Goal: Transaction & Acquisition: Purchase product/service

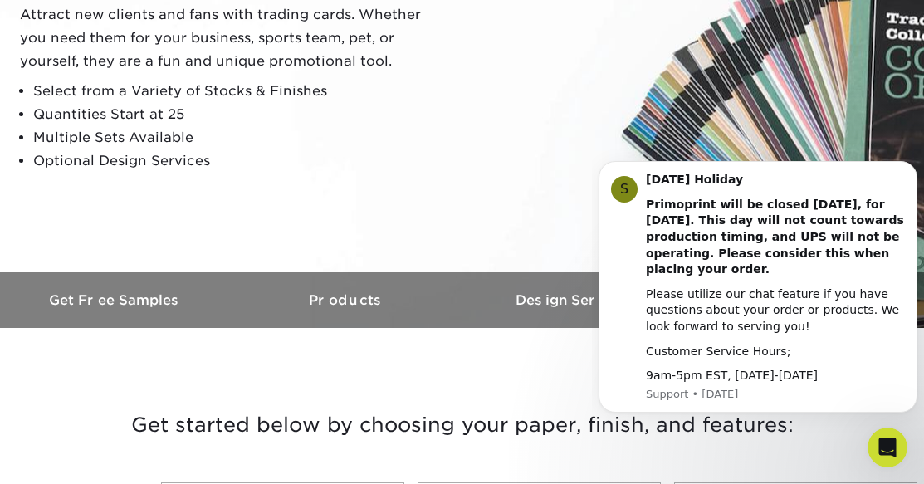
scroll to position [166, 0]
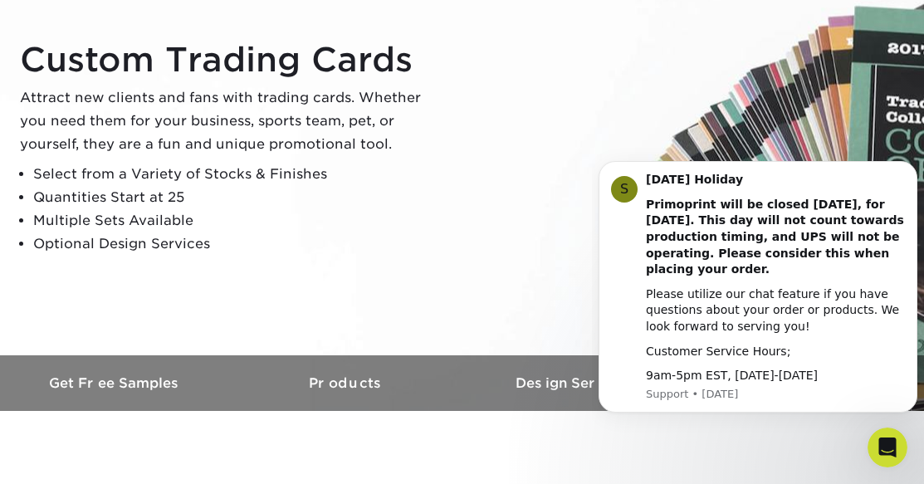
click at [434, 217] on li "Multiple Sets Available" at bounding box center [234, 220] width 402 height 23
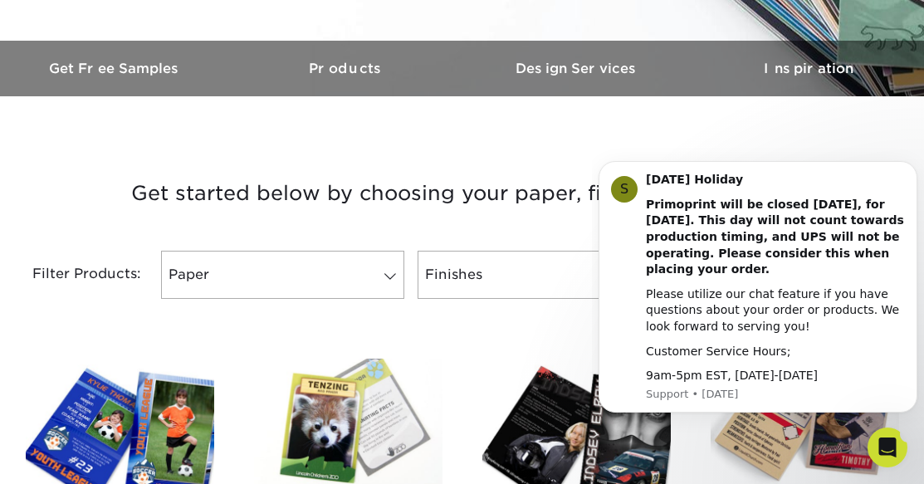
scroll to position [498, 0]
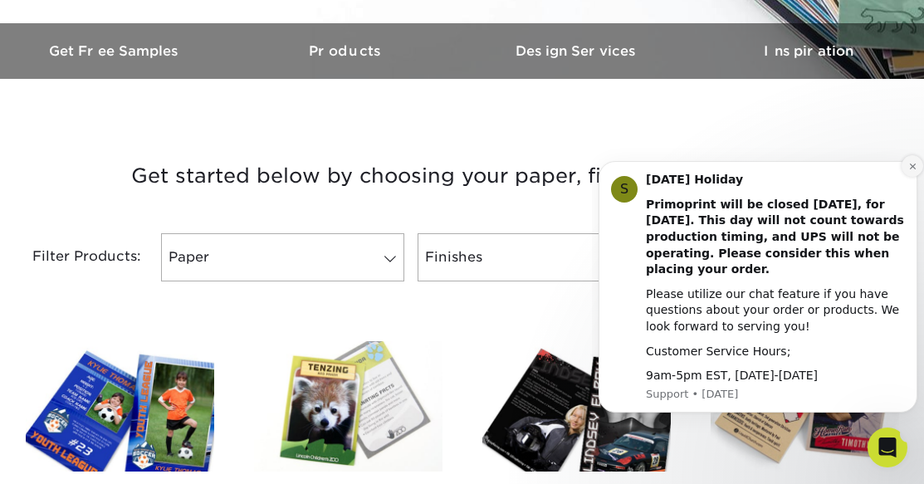
click at [912, 166] on icon "Dismiss notification" at bounding box center [912, 166] width 6 height 6
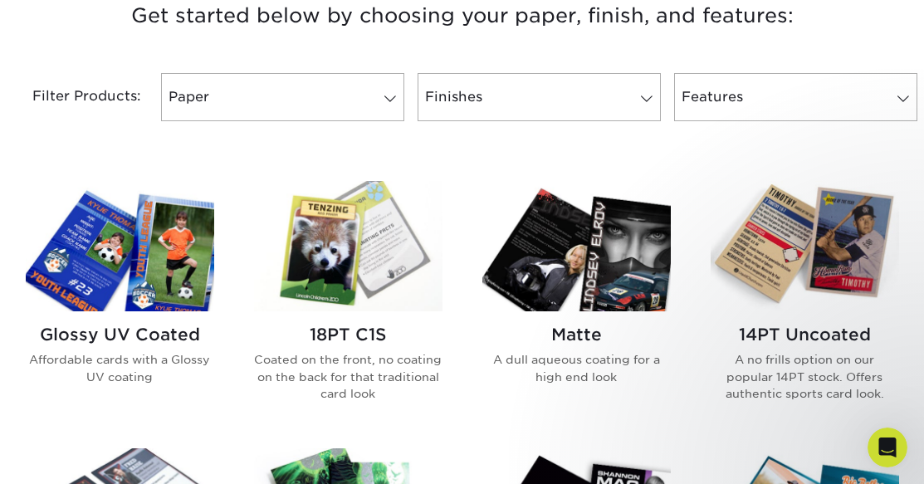
scroll to position [664, 0]
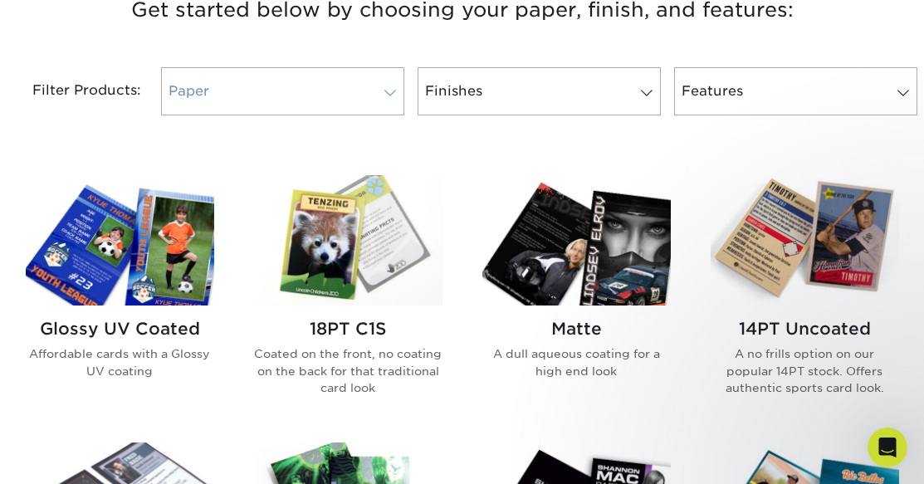
click at [378, 89] on span at bounding box center [389, 92] width 23 height 13
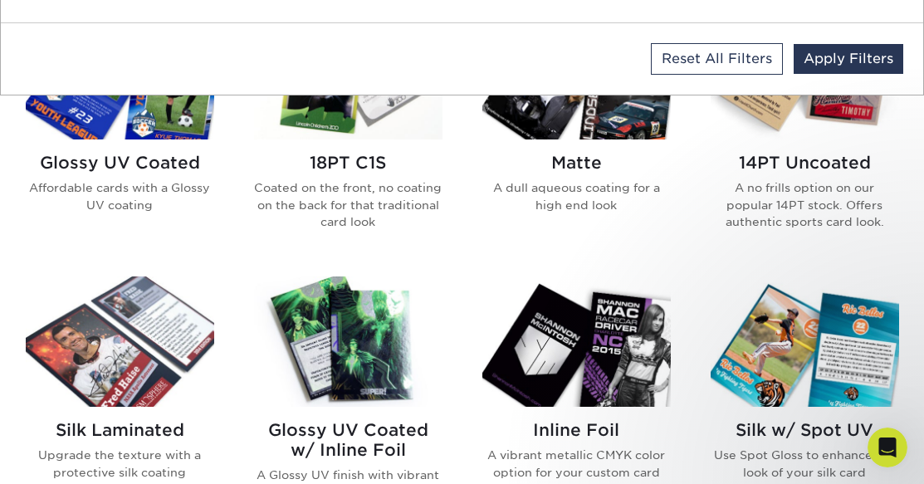
scroll to position [498, 0]
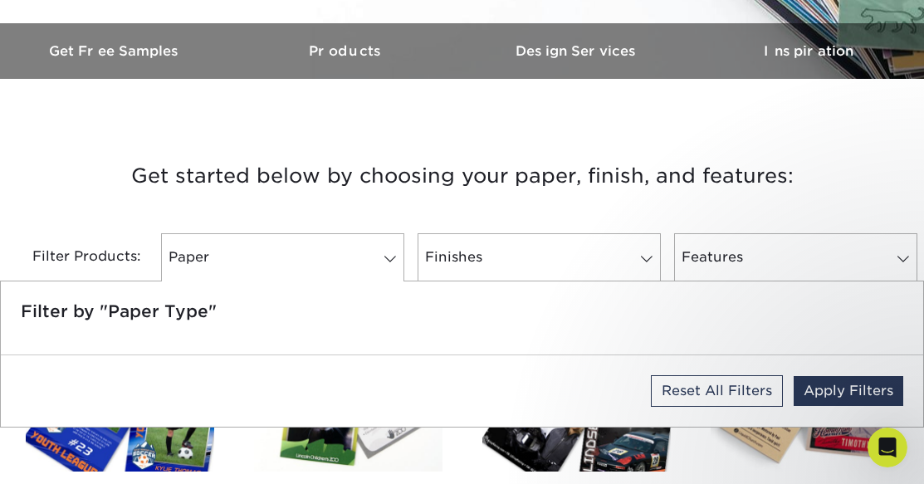
click at [585, 232] on div "Filter Products: Paper Filter by "Paper Type" Reset All Filters Apply Filters F…" at bounding box center [462, 267] width 924 height 108
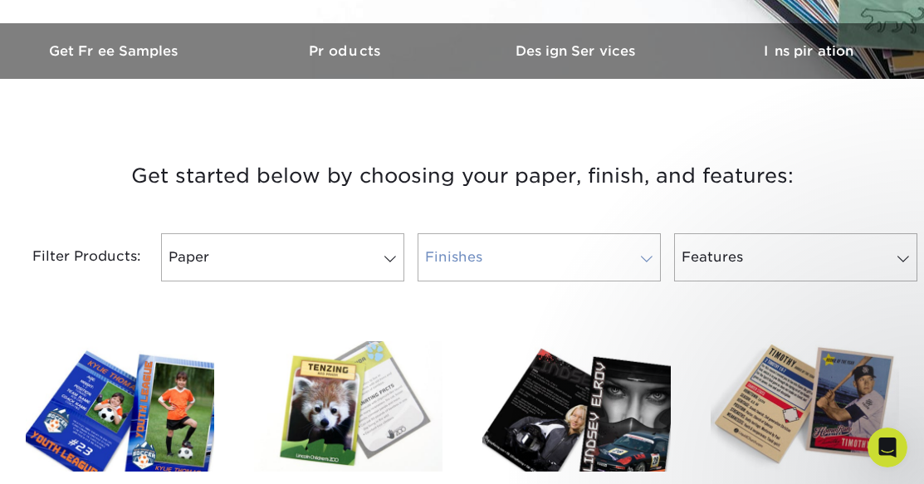
click at [577, 253] on link "Finishes" at bounding box center [538, 257] width 243 height 48
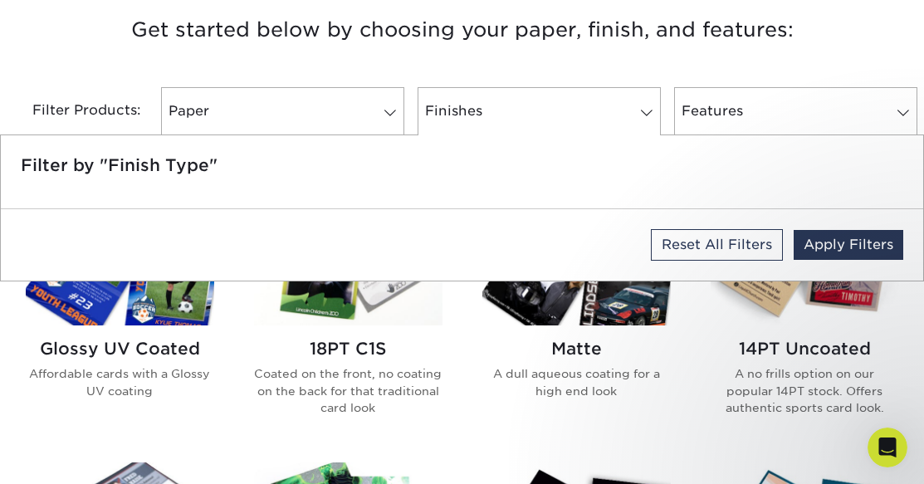
scroll to position [664, 0]
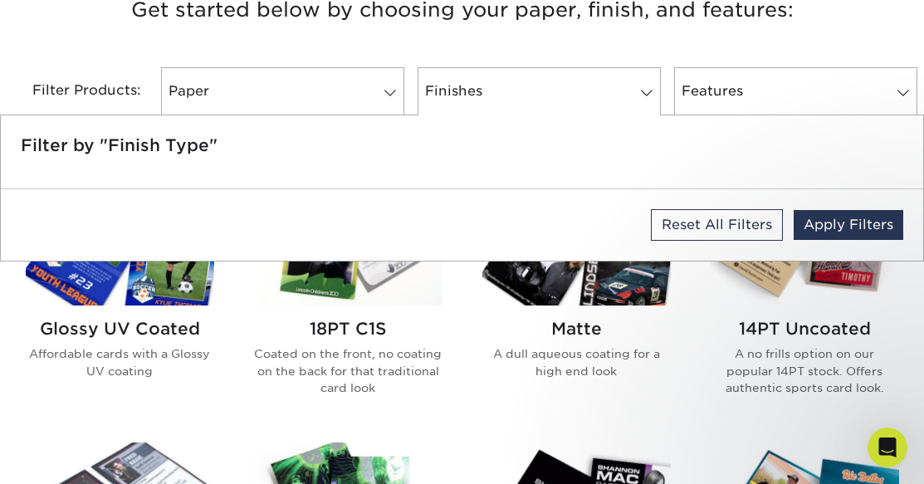
click at [590, 173] on div "Filter by "Finish Type"" at bounding box center [462, 151] width 922 height 73
click at [724, 104] on link "Features" at bounding box center [795, 91] width 243 height 48
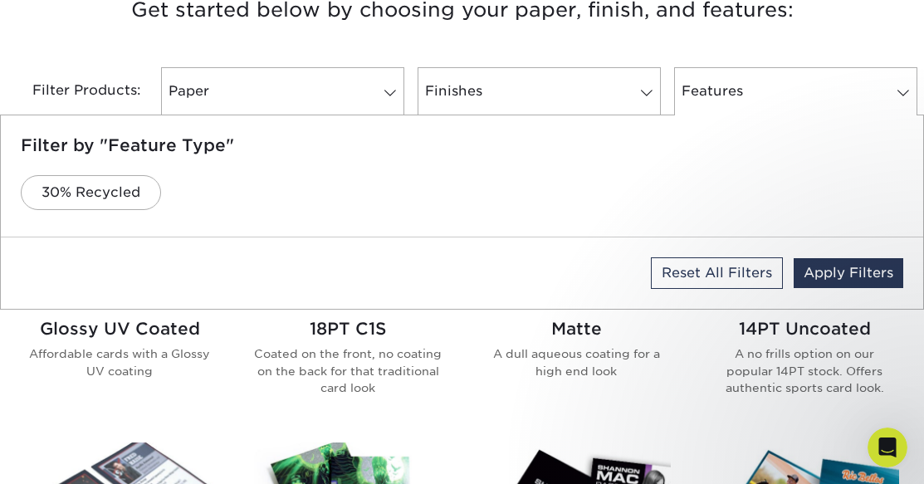
click at [693, 55] on div "Filter Products: Paper Filter by "Paper Type" Reset All Filters Apply Filters F…" at bounding box center [462, 101] width 924 height 108
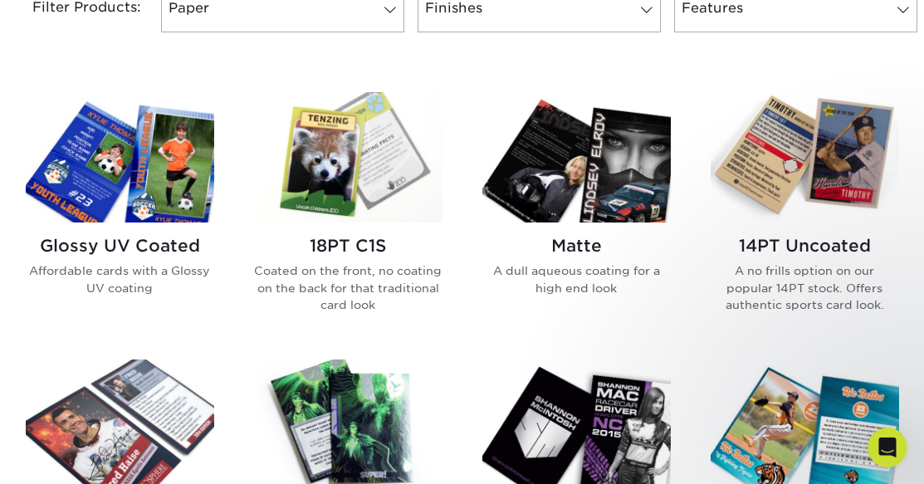
scroll to position [830, 0]
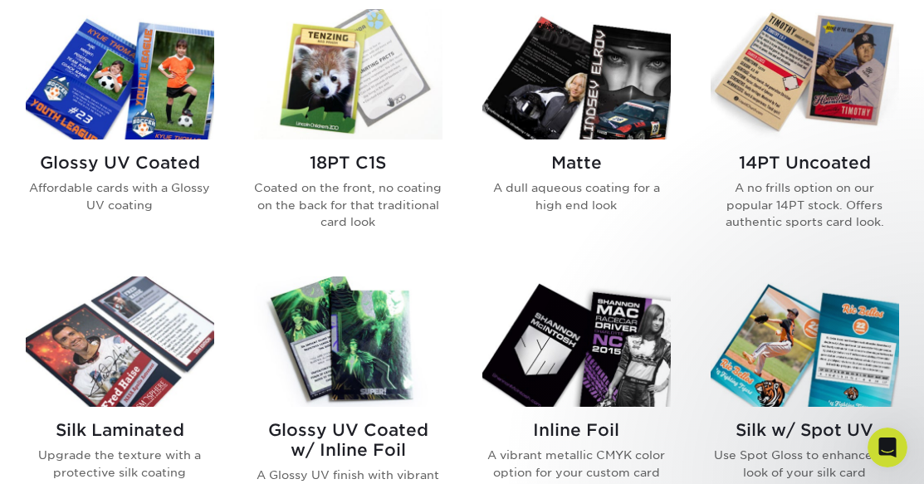
click at [165, 161] on h2 "Glossy UV Coated" at bounding box center [120, 163] width 188 height 20
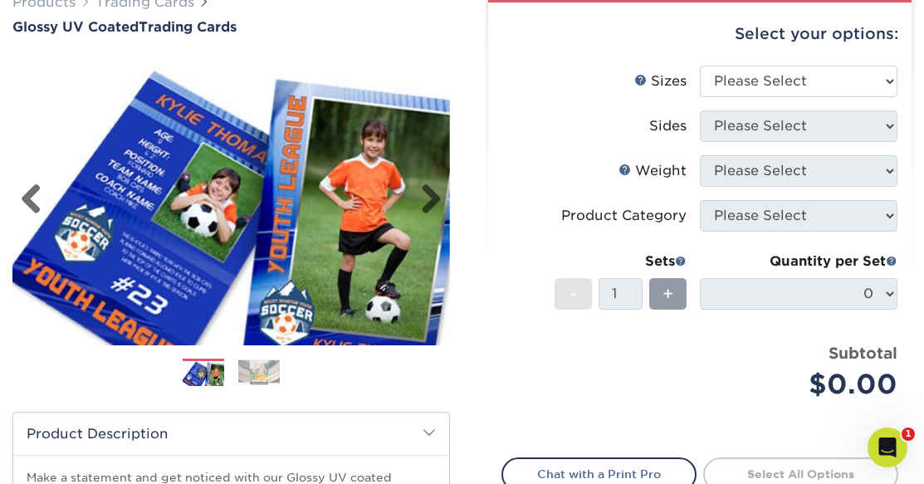
scroll to position [166, 0]
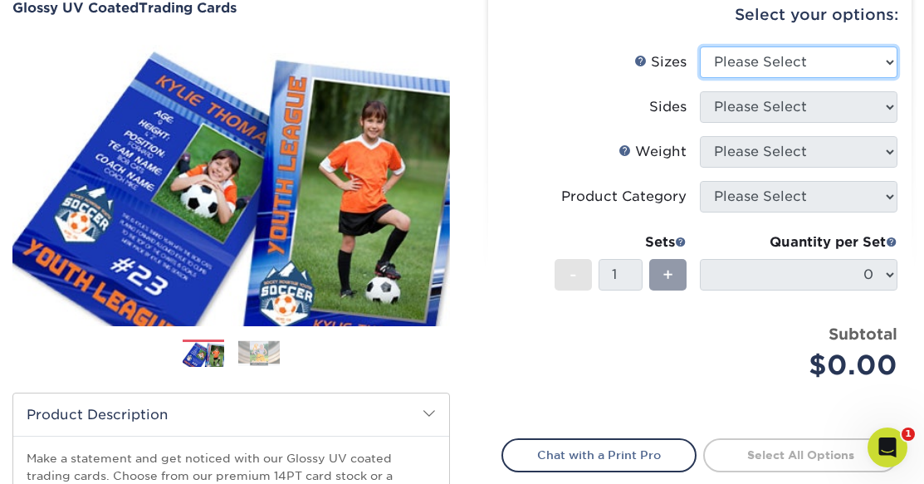
click at [782, 71] on select "Please Select 2.5" x 3.5"" at bounding box center [798, 62] width 197 height 32
select select "2.50x3.50"
click at [700, 46] on select "Please Select 2.5" x 3.5"" at bounding box center [798, 62] width 197 height 32
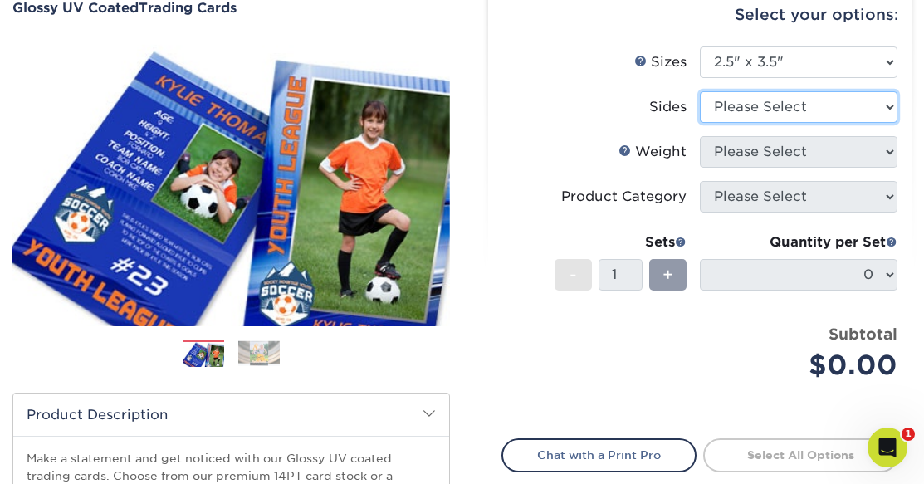
click at [778, 110] on select "Please Select Print Both Sides Print Front Only" at bounding box center [798, 107] width 197 height 32
select select "13abbda7-1d64-4f25-8bb2-c179b224825d"
click at [700, 91] on select "Please Select Print Both Sides Print Front Only" at bounding box center [798, 107] width 197 height 32
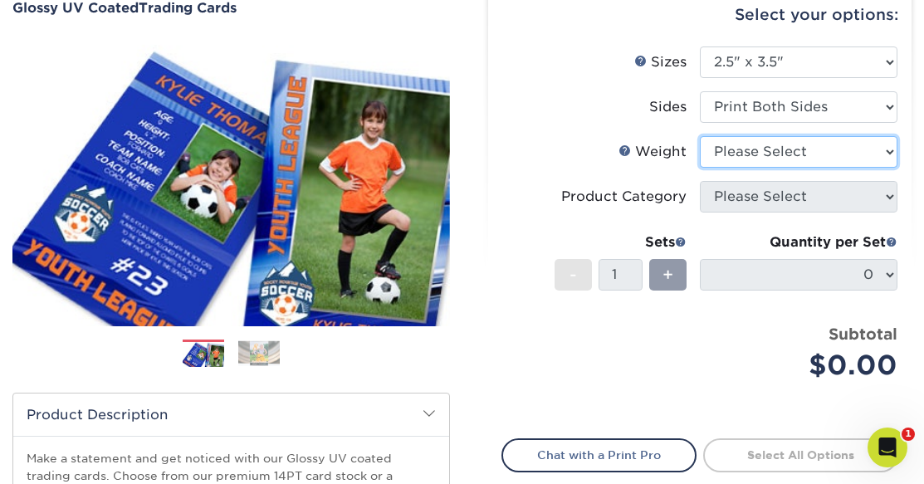
click at [787, 150] on select "Please Select 16PT 14PT 18PT C1S" at bounding box center [798, 152] width 197 height 32
select select "14PT"
click at [700, 136] on select "Please Select 16PT 14PT 18PT C1S" at bounding box center [798, 152] width 197 height 32
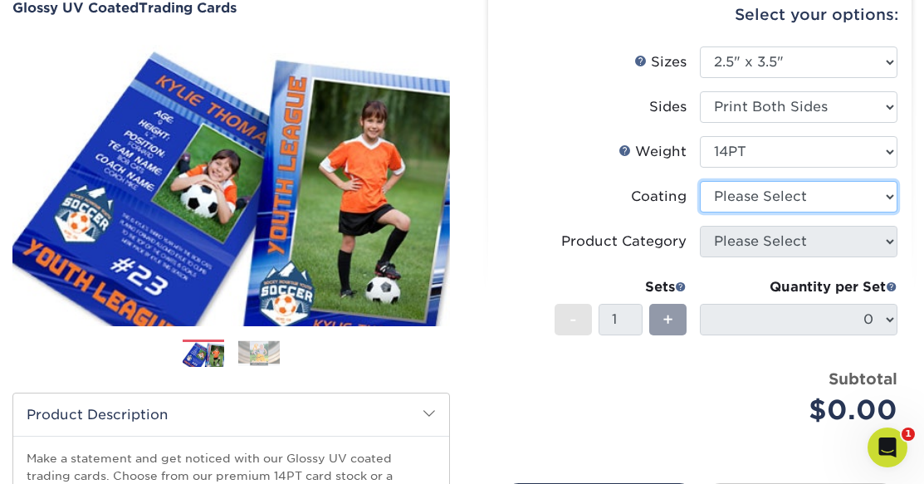
click at [774, 193] on select at bounding box center [798, 197] width 197 height 32
select select "1e8116af-acfc-44b1-83dc-8181aa338834"
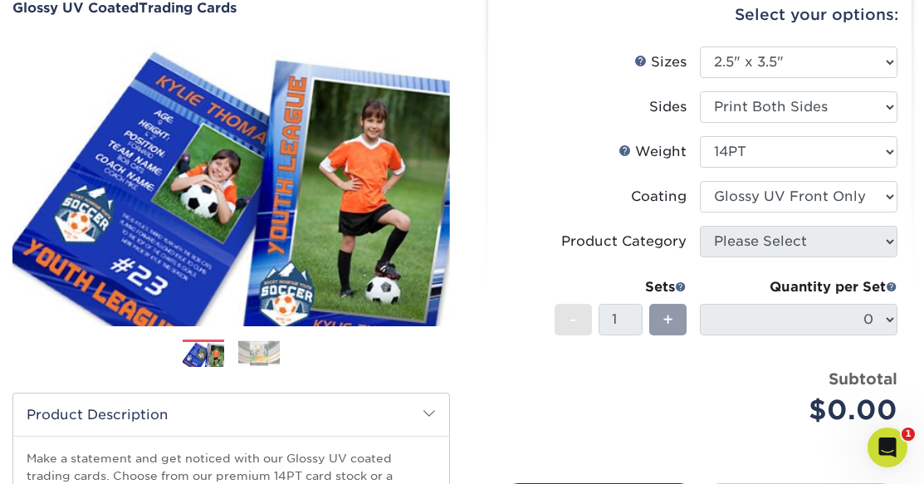
click at [700, 181] on select at bounding box center [798, 197] width 197 height 32
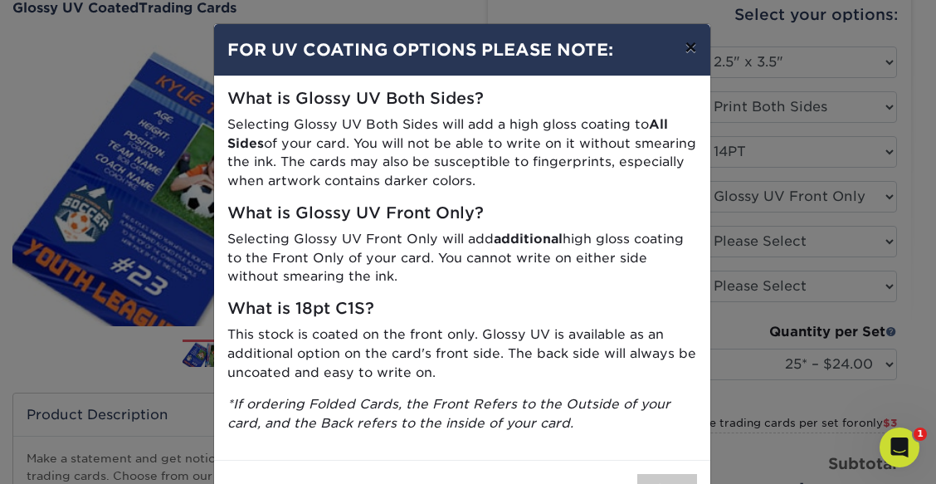
click at [686, 49] on button "×" at bounding box center [690, 47] width 38 height 46
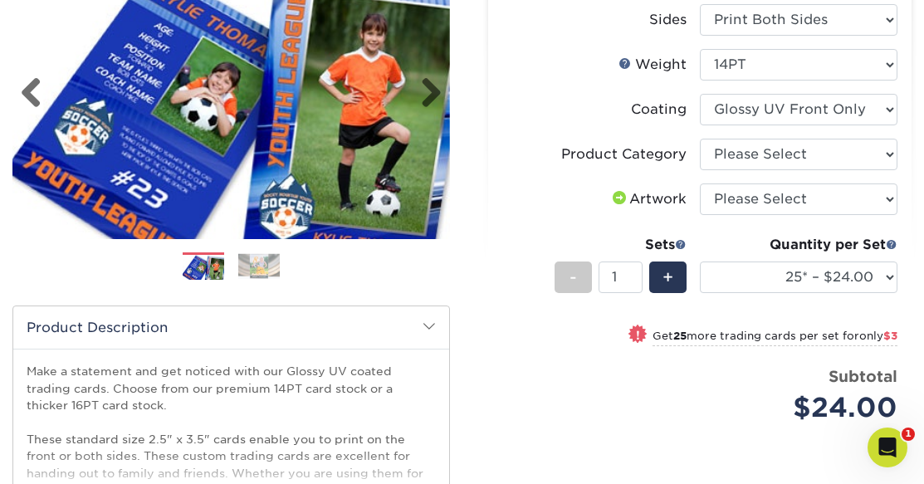
scroll to position [83, 0]
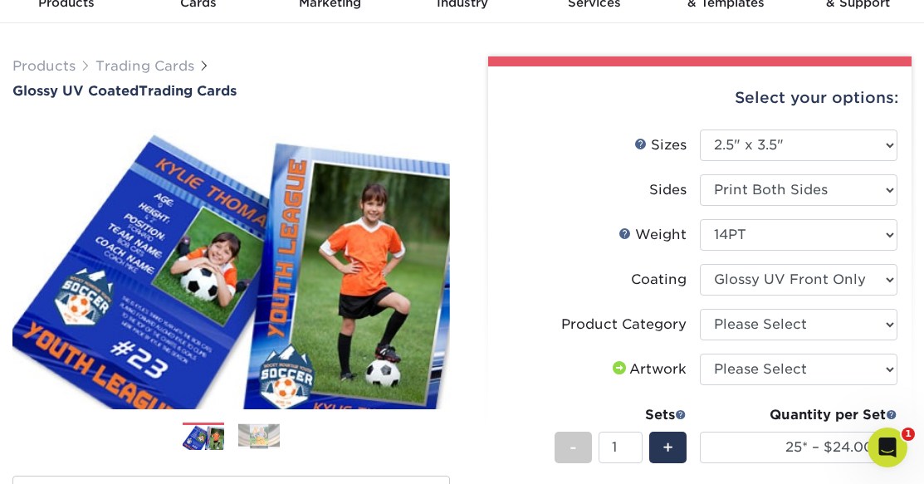
click at [178, 56] on span "Products Trading Cards" at bounding box center [110, 66] width 197 height 20
click at [180, 62] on link "Trading Cards" at bounding box center [144, 66] width 99 height 16
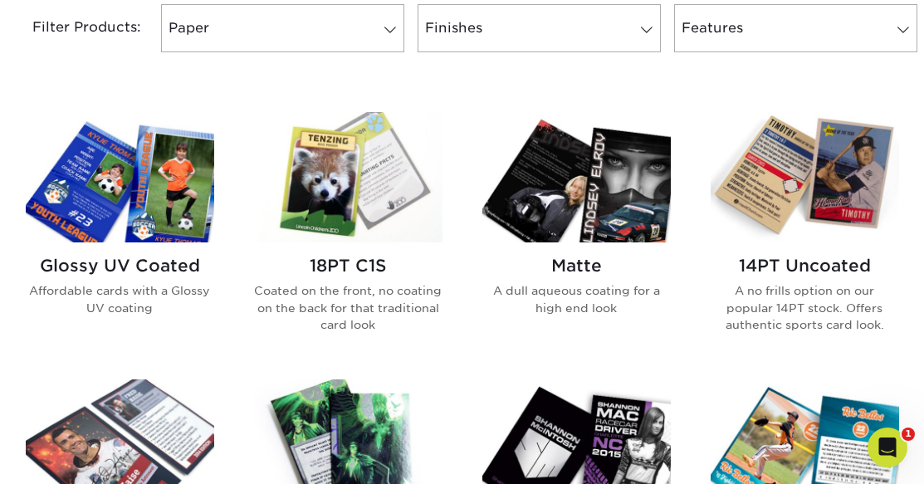
scroll to position [747, 0]
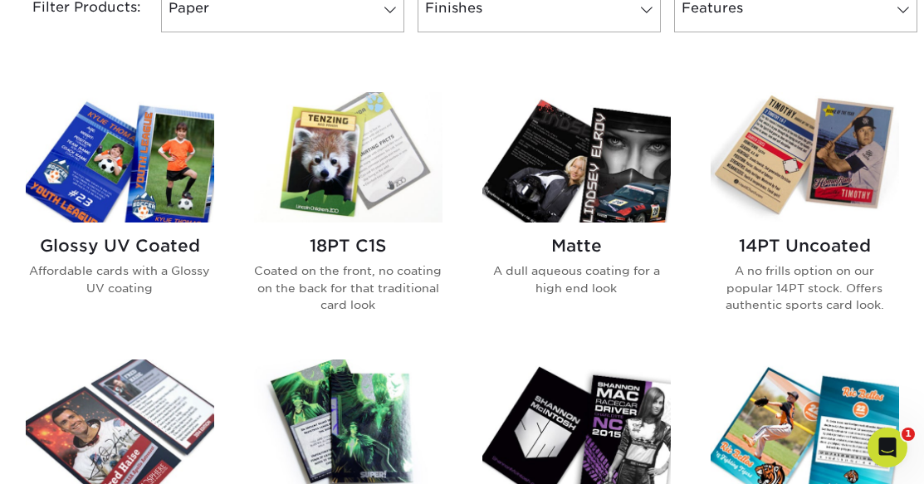
click at [785, 173] on img at bounding box center [804, 157] width 188 height 130
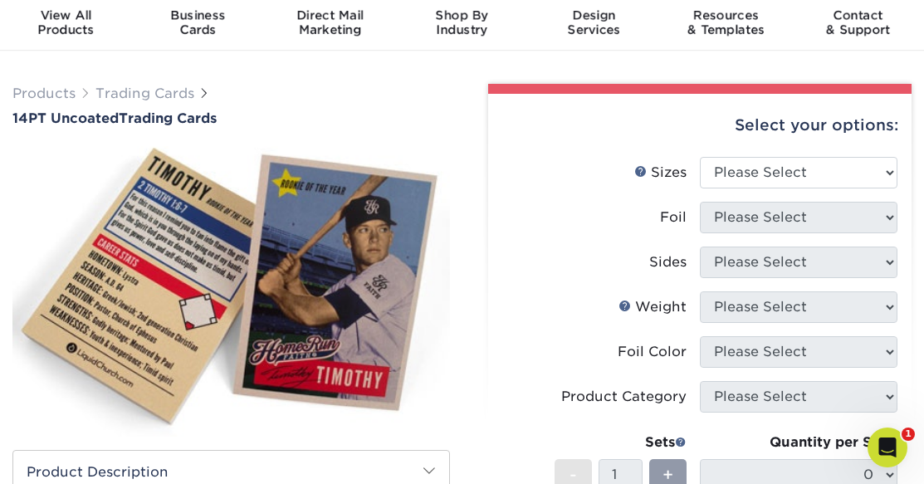
scroll to position [83, 0]
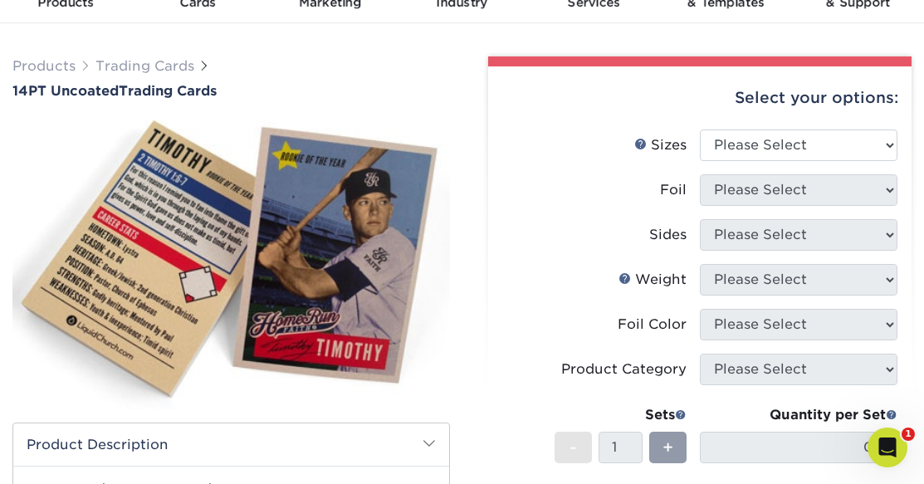
click at [758, 162] on li "Sizes Help Sizes Please Select 2.5" x 3.5"" at bounding box center [700, 151] width 396 height 45
click at [761, 154] on select "Please Select 2.5" x 3.5"" at bounding box center [798, 145] width 197 height 32
select select "2.50x3.50"
click at [700, 129] on select "Please Select 2.5" x 3.5"" at bounding box center [798, 145] width 197 height 32
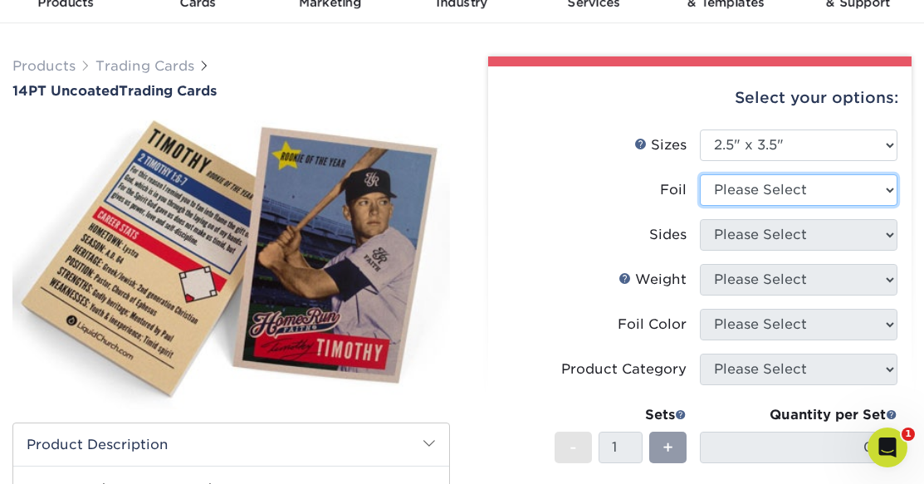
click at [758, 188] on select "Please Select Yes No" at bounding box center [798, 190] width 197 height 32
select select "0"
click at [700, 174] on select "Please Select Yes No" at bounding box center [798, 190] width 197 height 32
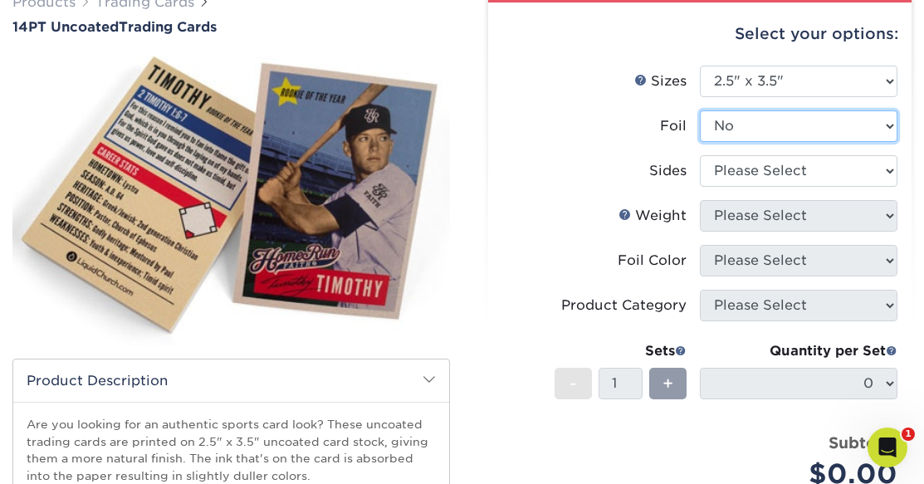
scroll to position [166, 0]
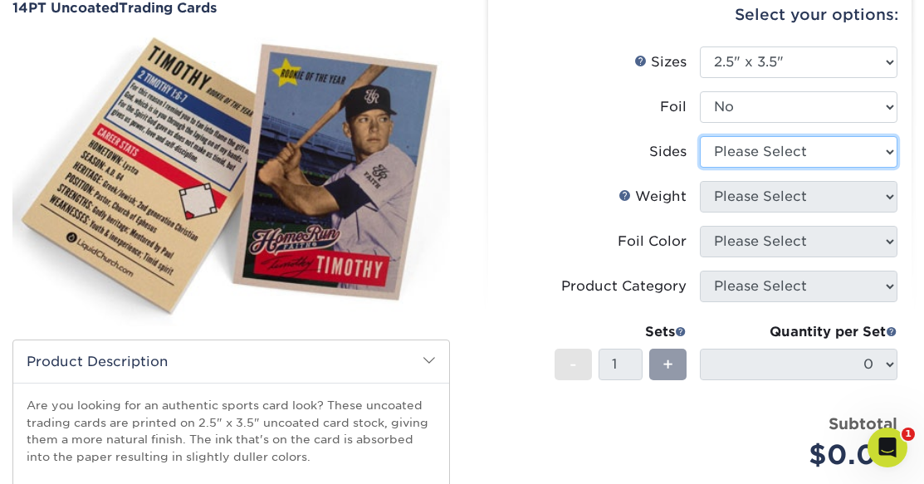
click at [726, 156] on select "Please Select Print Both Sides Print Front Only" at bounding box center [798, 152] width 197 height 32
select select "13abbda7-1d64-4f25-8bb2-c179b224825d"
click at [700, 136] on select "Please Select Print Both Sides Print Front Only" at bounding box center [798, 152] width 197 height 32
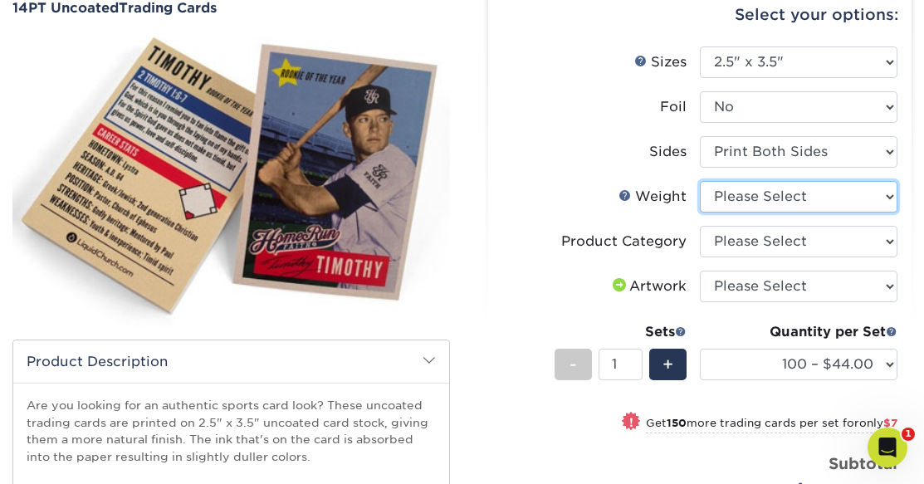
click at [741, 195] on select "Please Select 14PT Uncoated" at bounding box center [798, 197] width 197 height 32
select select "14PT Uncoated"
click at [700, 181] on select "Please Select 14PT Uncoated" at bounding box center [798, 197] width 197 height 32
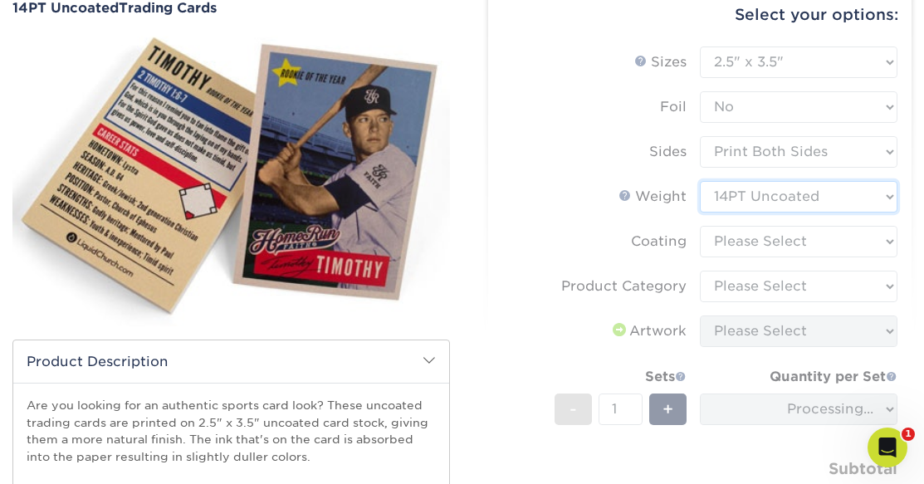
scroll to position [249, 0]
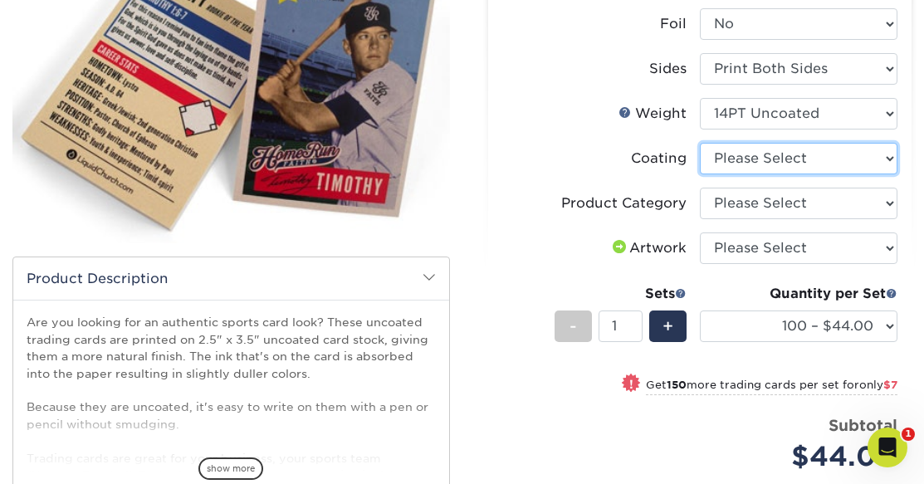
click at [784, 158] on select at bounding box center [798, 159] width 197 height 32
select select "3e7618de-abca-4bda-9f97-8b9129e913d8"
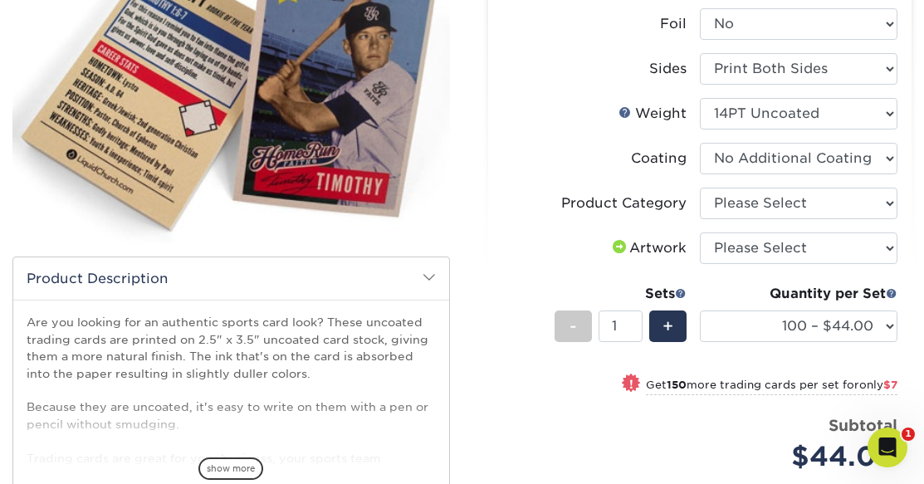
click at [700, 144] on select at bounding box center [798, 159] width 197 height 32
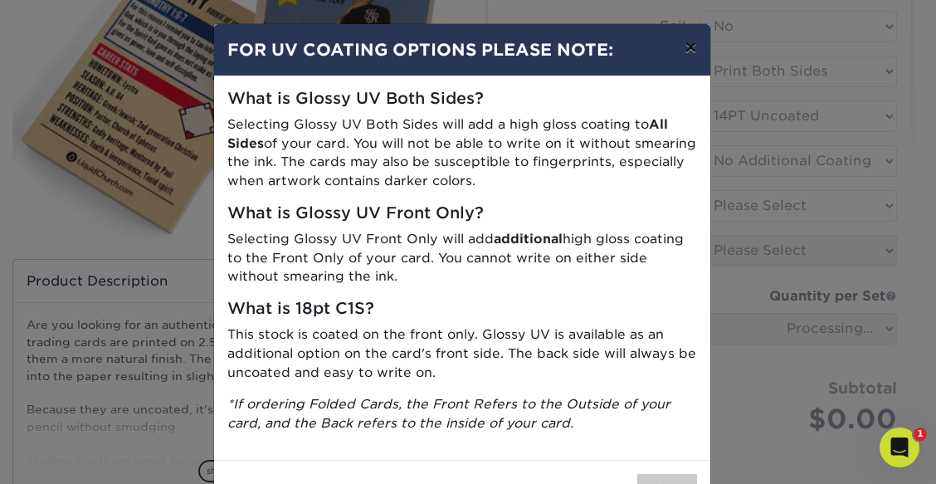
click at [691, 48] on button "×" at bounding box center [690, 47] width 38 height 46
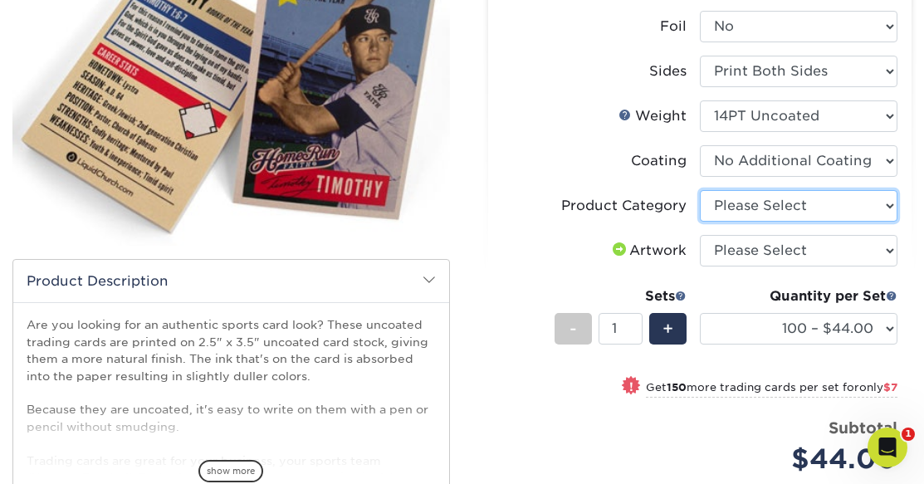
click at [755, 199] on select "Please Select Trading Cards" at bounding box center [798, 206] width 197 height 32
select select "c2f9bce9-36c2-409d-b101-c29d9d031e18"
click at [700, 190] on select "Please Select Trading Cards" at bounding box center [798, 206] width 197 height 32
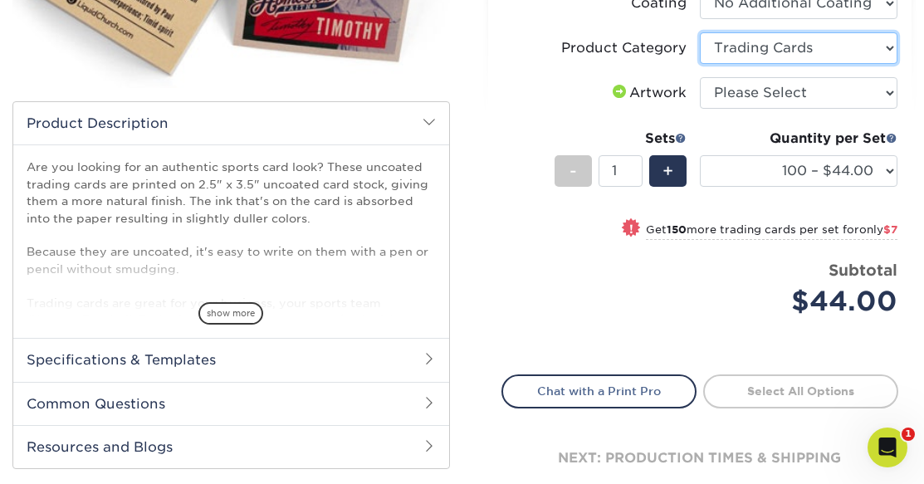
scroll to position [412, 0]
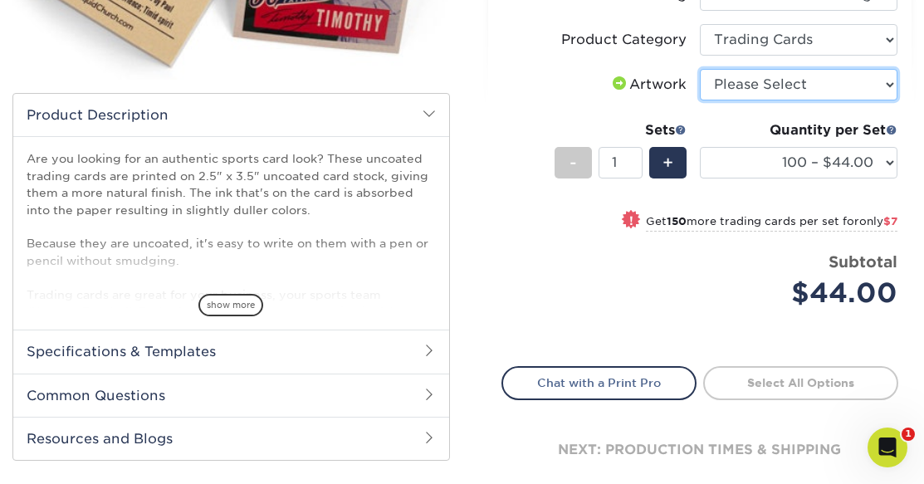
click at [792, 95] on select "Please Select I will upload files I need a design - $100" at bounding box center [798, 85] width 197 height 32
select select "upload"
click at [700, 69] on select "Please Select I will upload files I need a design - $100" at bounding box center [798, 85] width 197 height 32
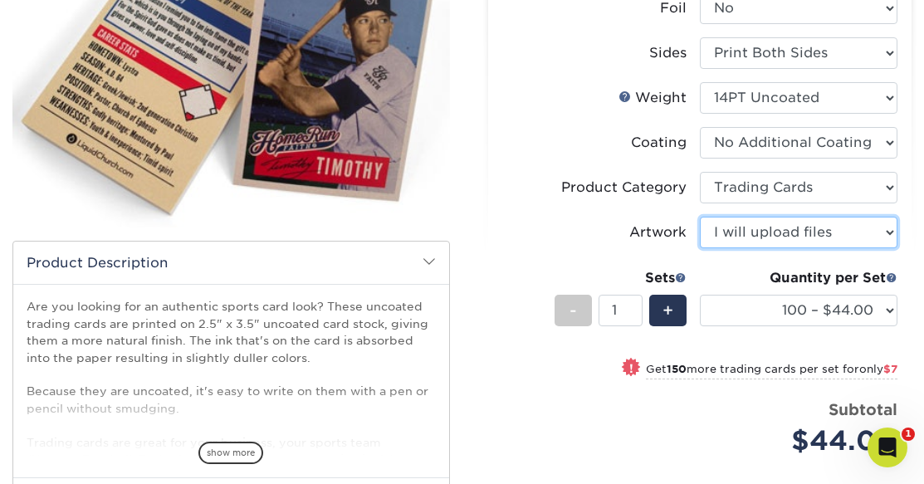
scroll to position [329, 0]
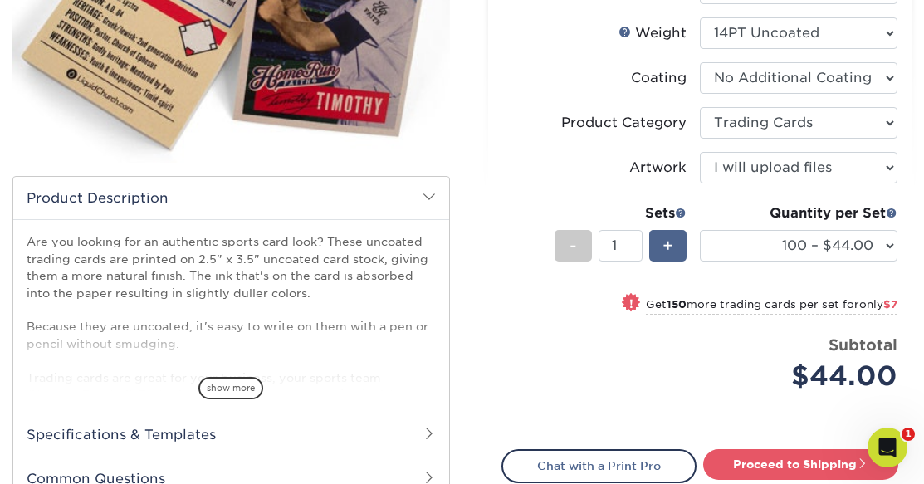
click at [671, 246] on span "+" at bounding box center [667, 245] width 11 height 25
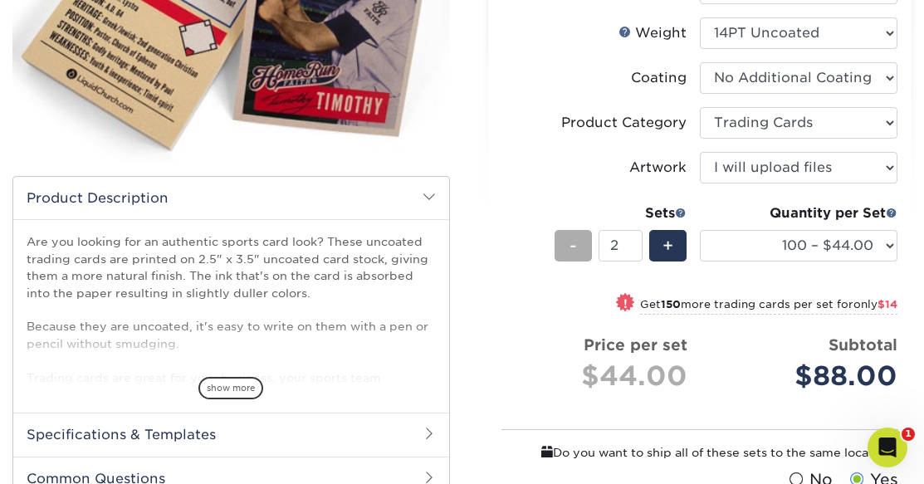
click at [572, 246] on span "-" at bounding box center [572, 245] width 7 height 25
type input "1"
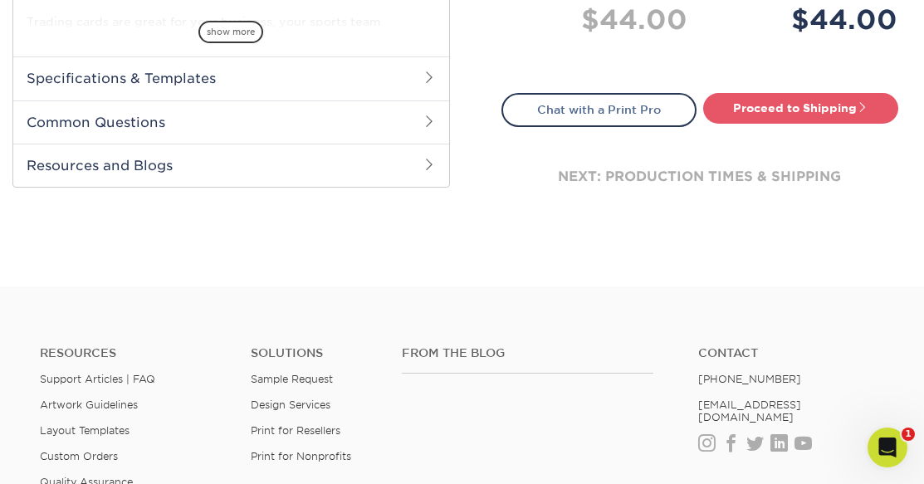
scroll to position [827, 0]
